Goal: Task Accomplishment & Management: Manage account settings

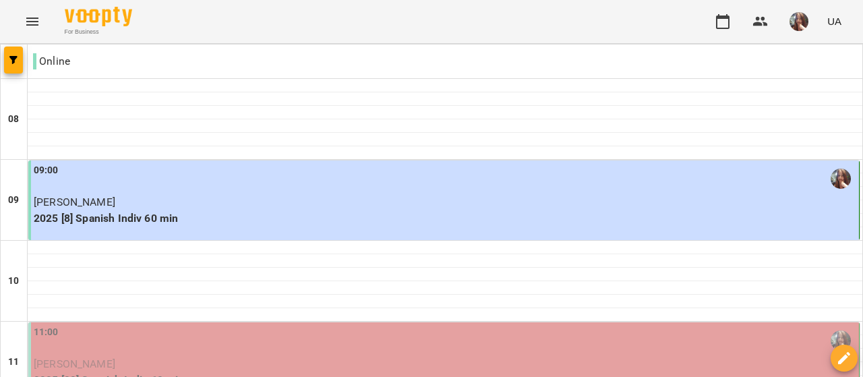
scroll to position [135, 0]
click at [185, 325] on div "11:00" at bounding box center [445, 340] width 823 height 31
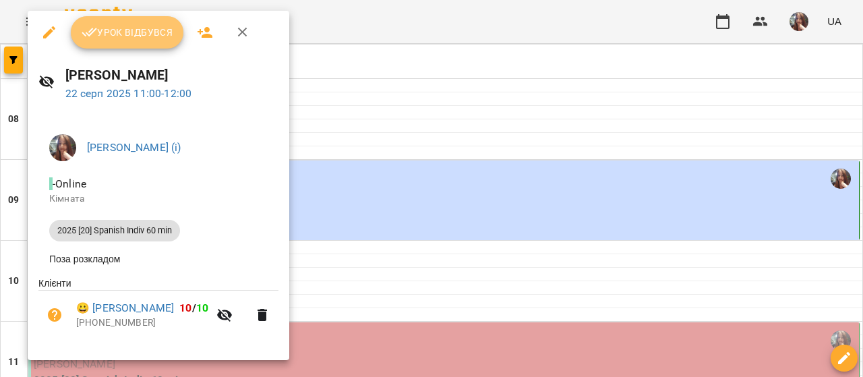
click at [125, 32] on span "Урок відбувся" at bounding box center [128, 32] width 92 height 16
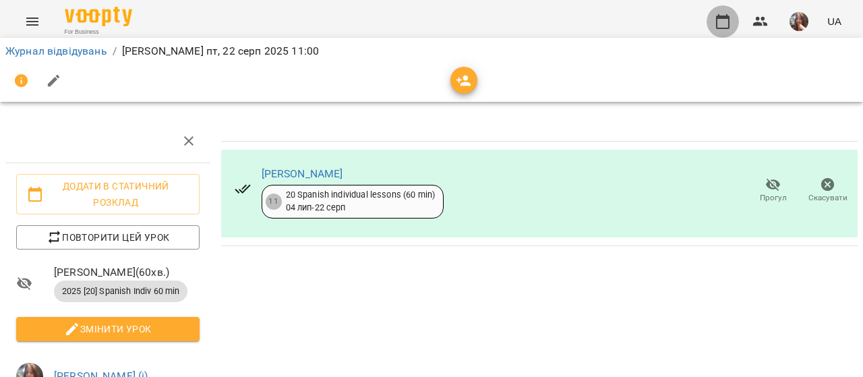
click at [723, 20] on icon "button" at bounding box center [723, 21] width 16 height 16
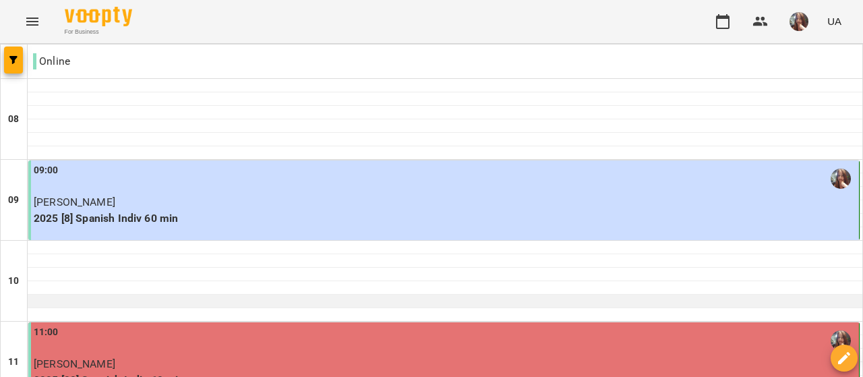
scroll to position [135, 0]
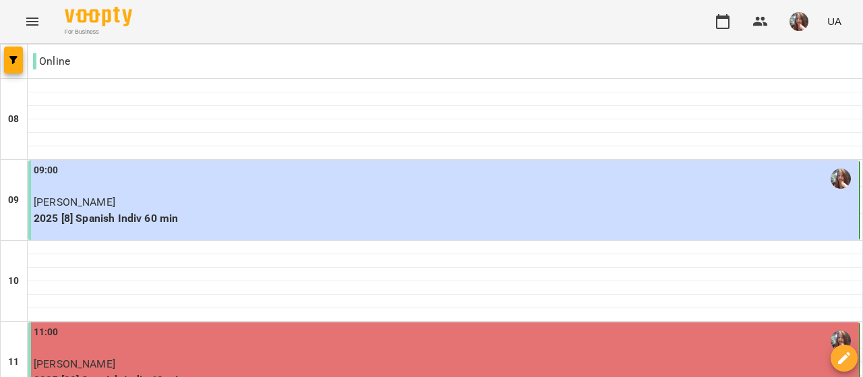
click at [221, 325] on div "11:00" at bounding box center [445, 340] width 823 height 31
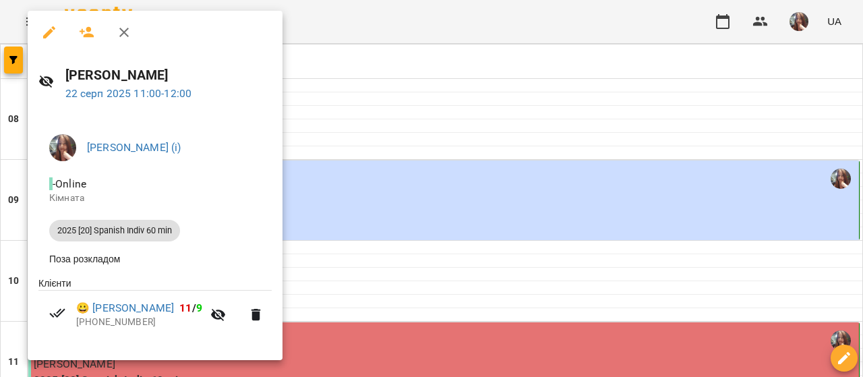
click at [336, 199] on div at bounding box center [431, 188] width 863 height 377
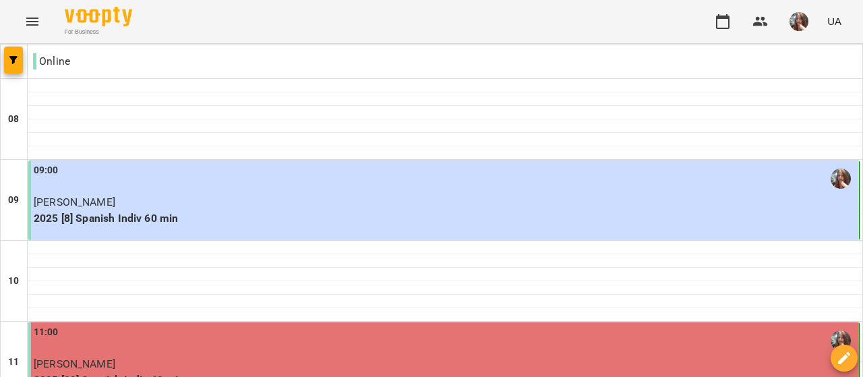
click at [186, 325] on div "11:00" at bounding box center [445, 340] width 823 height 31
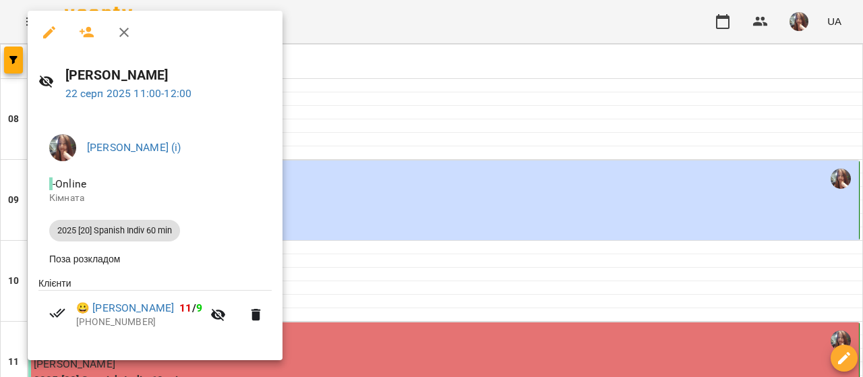
click at [383, 196] on div at bounding box center [431, 188] width 863 height 377
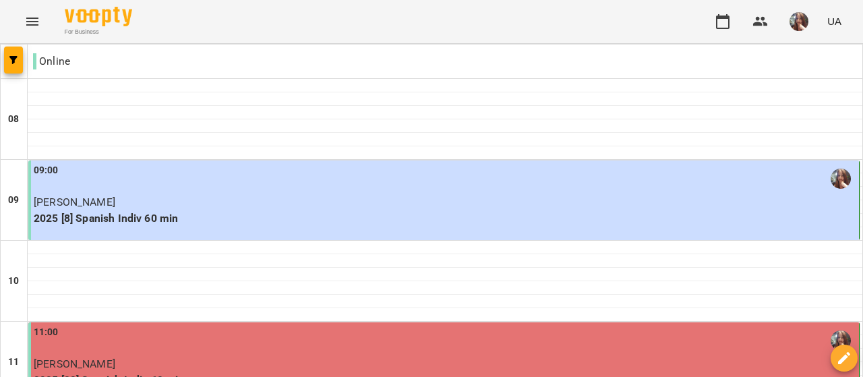
scroll to position [674, 0]
